Goal: Task Accomplishment & Management: Use online tool/utility

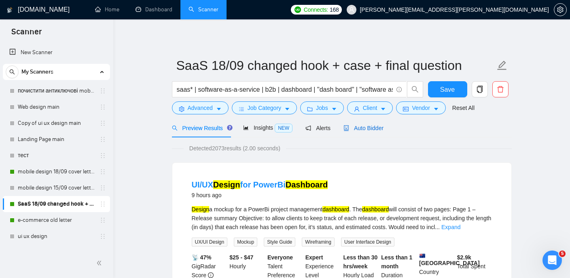
click at [365, 126] on span "Auto Bidder" at bounding box center [363, 128] width 40 height 6
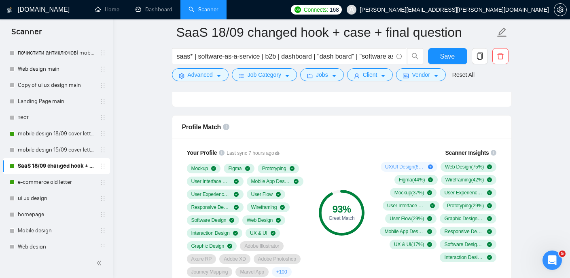
scroll to position [40, 0]
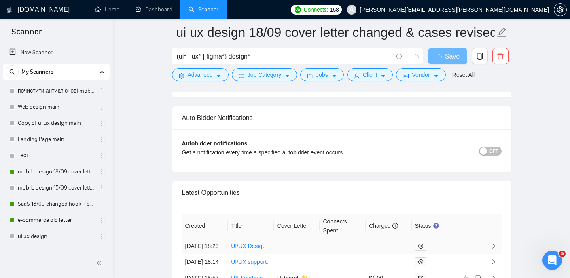
scroll to position [1847, 0]
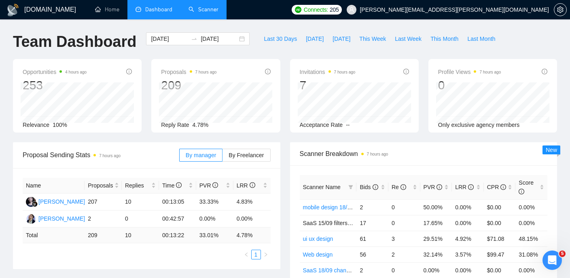
click at [193, 11] on link "Scanner" at bounding box center [203, 9] width 30 height 7
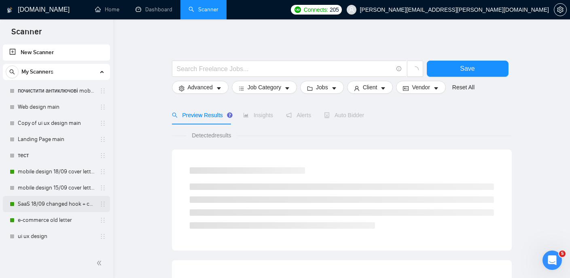
click at [47, 207] on link "SaaS 18/09 changed hook + case + final question" at bounding box center [56, 204] width 77 height 16
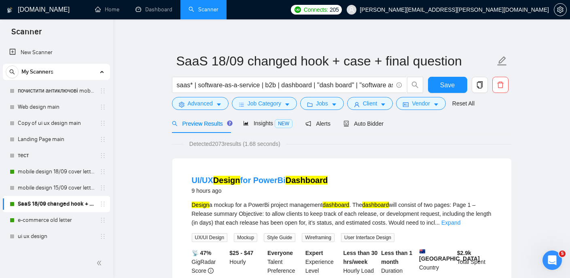
scroll to position [13, 0]
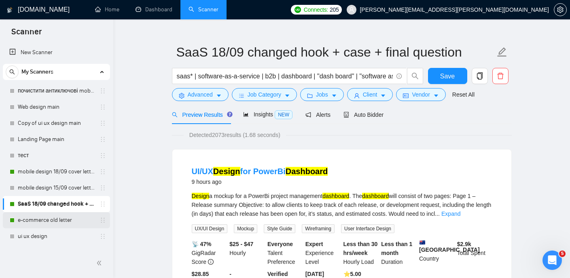
click at [36, 220] on link "e-commerce old letter" at bounding box center [56, 220] width 77 height 16
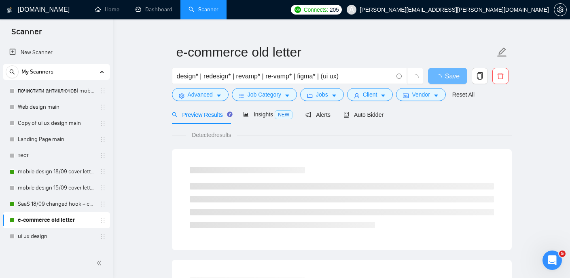
scroll to position [190, 0]
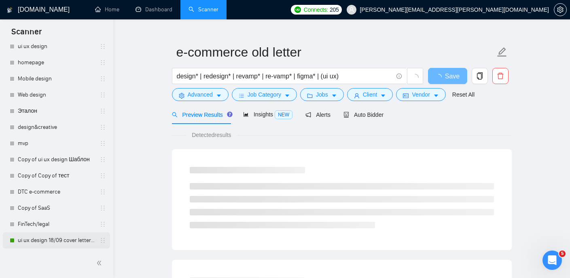
click at [44, 239] on link "ui ux design 18/09 cover letter changed & cases revised" at bounding box center [56, 240] width 77 height 16
